Goal: Information Seeking & Learning: Check status

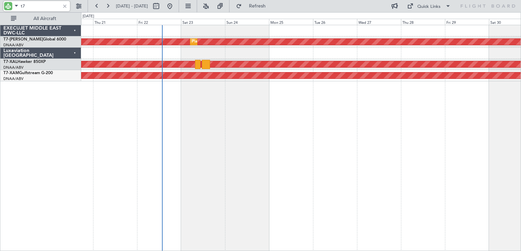
type input "t"
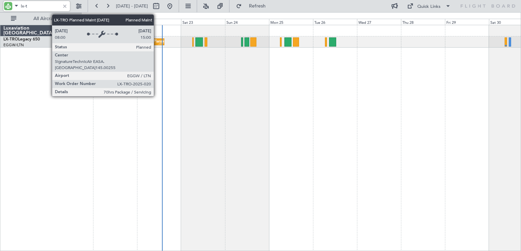
click at [157, 42] on div "Planned Maint [GEOGRAPHIC_DATA] ([GEOGRAPHIC_DATA])" at bounding box center [206, 42] width 107 height 10
type input "lx-t"
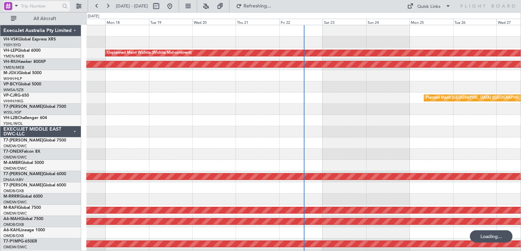
click at [8, 9] on div at bounding box center [8, 6] width 8 height 8
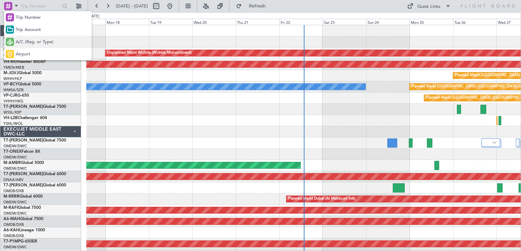
click at [34, 40] on span "A/C (Reg. or Type)" at bounding box center [35, 42] width 38 height 7
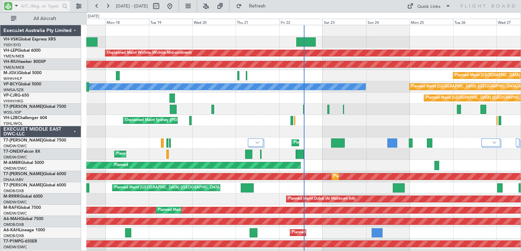
click at [37, 7] on input "text" at bounding box center [40, 6] width 39 height 10
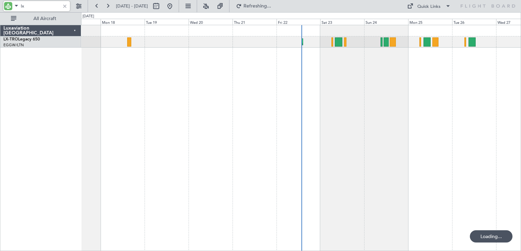
type input "l"
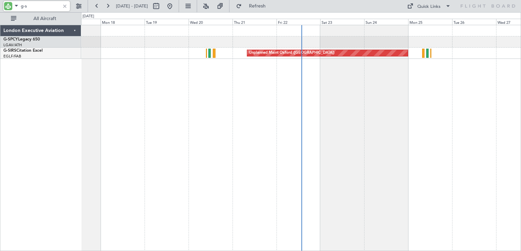
type input "g-s"
